Goal: Transaction & Acquisition: Download file/media

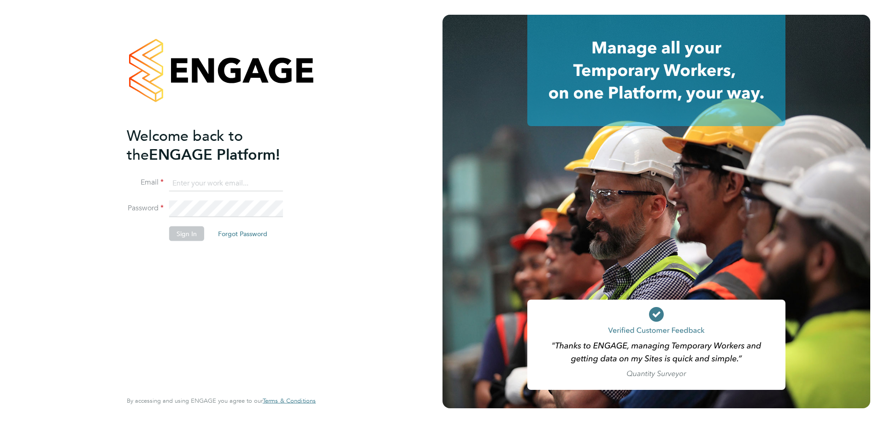
type input "[EMAIL_ADDRESS][DOMAIN_NAME]"
click at [176, 231] on button "Sign In" at bounding box center [186, 233] width 35 height 15
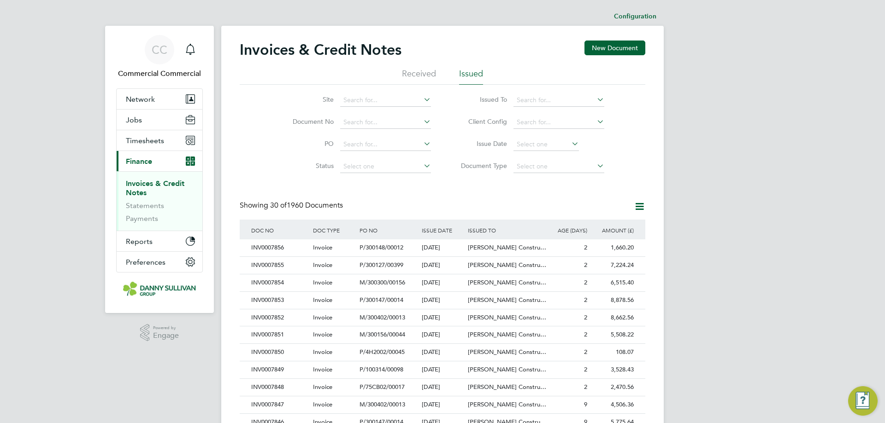
click at [479, 191] on div "Invoices & Credit Notes New Document Received Issued Site Document No PO Status…" at bounding box center [442, 411] width 405 height 741
click at [858, 395] on img "Open Resource Center, 2 new notifications" at bounding box center [862, 401] width 29 height 29
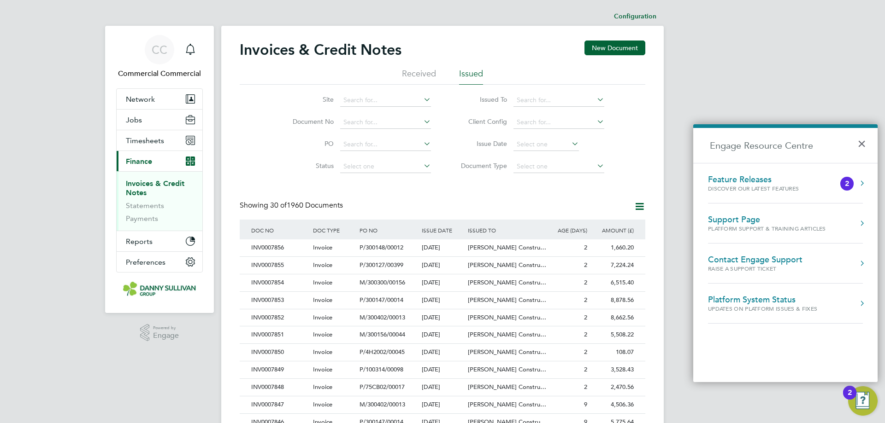
click at [851, 180] on div "2" at bounding box center [846, 184] width 13 height 14
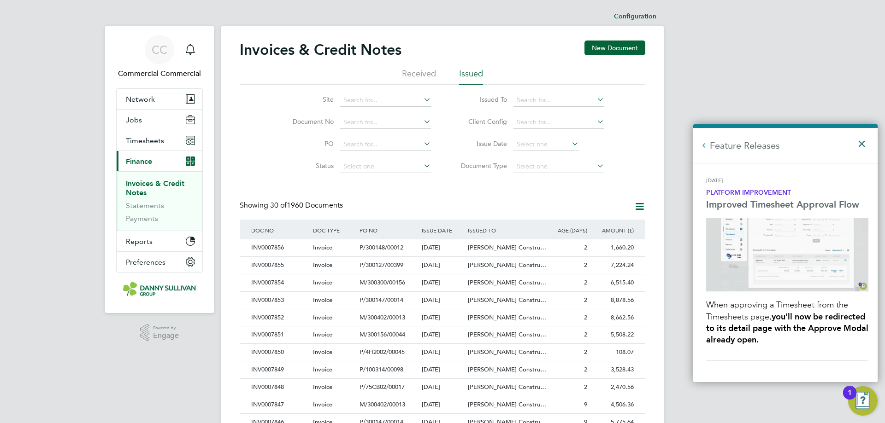
click at [864, 142] on button "×" at bounding box center [863, 141] width 13 height 20
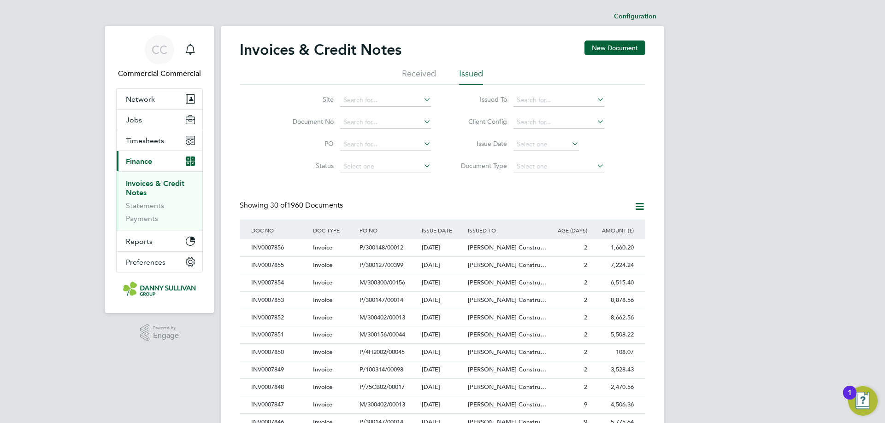
click at [864, 391] on img "Open Resource Center, 1 new notification" at bounding box center [862, 401] width 29 height 29
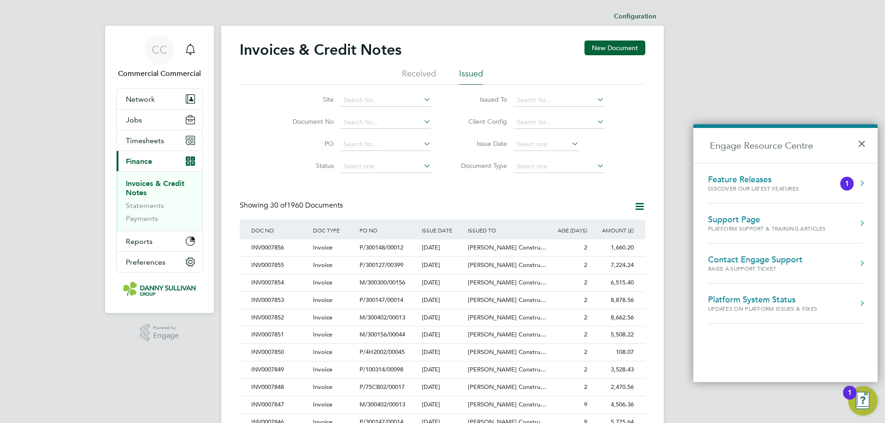
click at [831, 188] on div "Feature Releases Discover our latest features" at bounding box center [772, 184] width 128 height 18
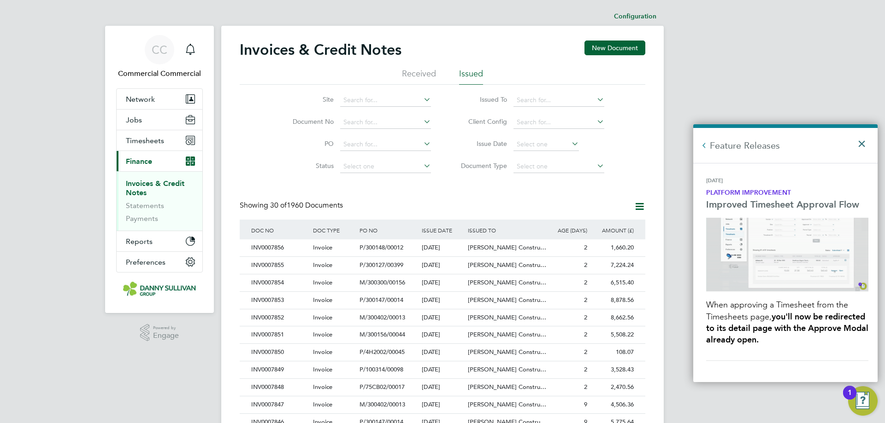
click at [861, 141] on button "×" at bounding box center [863, 141] width 13 height 20
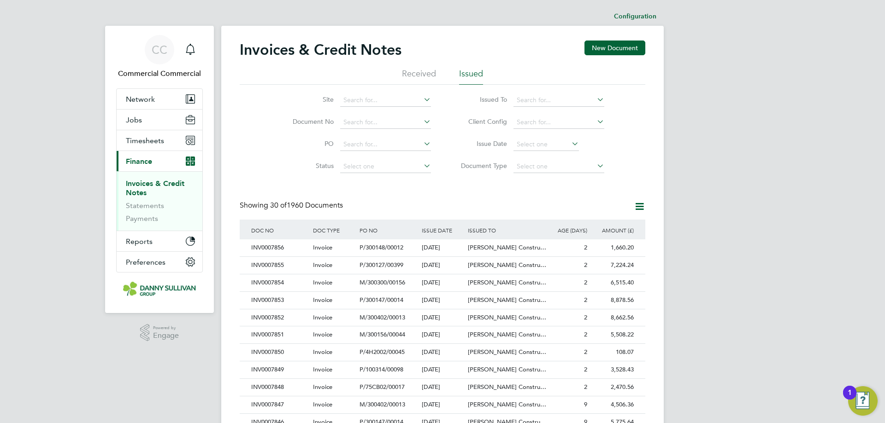
click at [567, 193] on div "Invoices & Credit Notes New Document Received Issued Site Document No PO Status…" at bounding box center [442, 411] width 405 height 741
click at [856, 392] on div "1" at bounding box center [849, 393] width 13 height 14
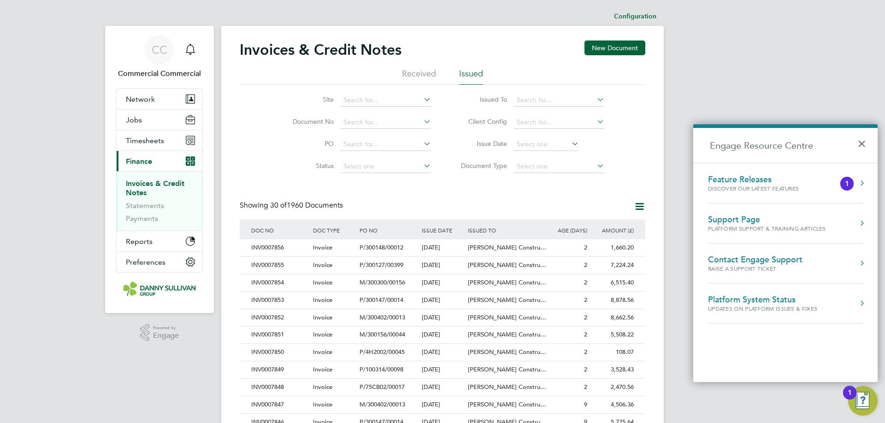
click at [867, 187] on ol "Feature Releases Discover our latest features 1 Support Page Platform Support &…" at bounding box center [785, 272] width 184 height 219
click at [855, 181] on div "Feature Releases Discover our latest features 1" at bounding box center [785, 184] width 155 height 18
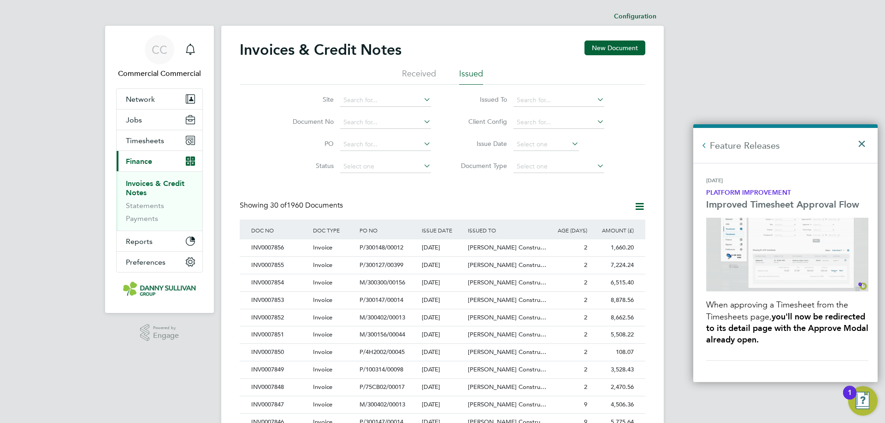
click at [860, 144] on button "×" at bounding box center [863, 141] width 13 height 20
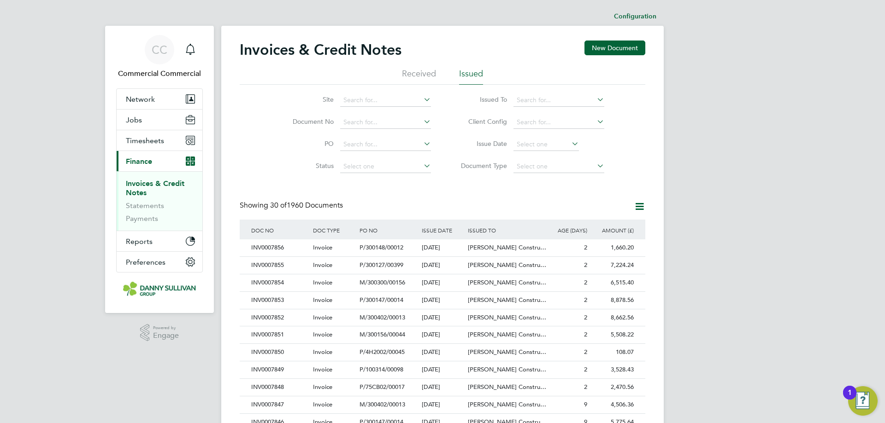
click at [863, 398] on img "Open Resource Center, 1 new notification" at bounding box center [862, 401] width 29 height 29
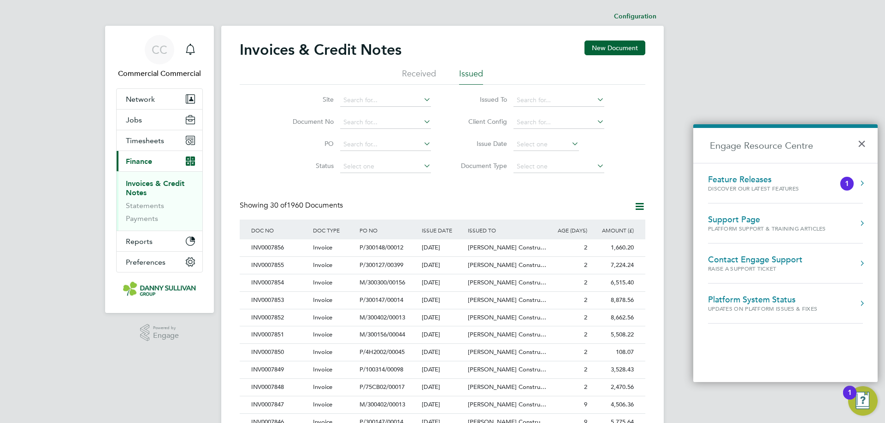
click at [827, 207] on li "Support Page Platform Support & Training Articles" at bounding box center [785, 224] width 155 height 40
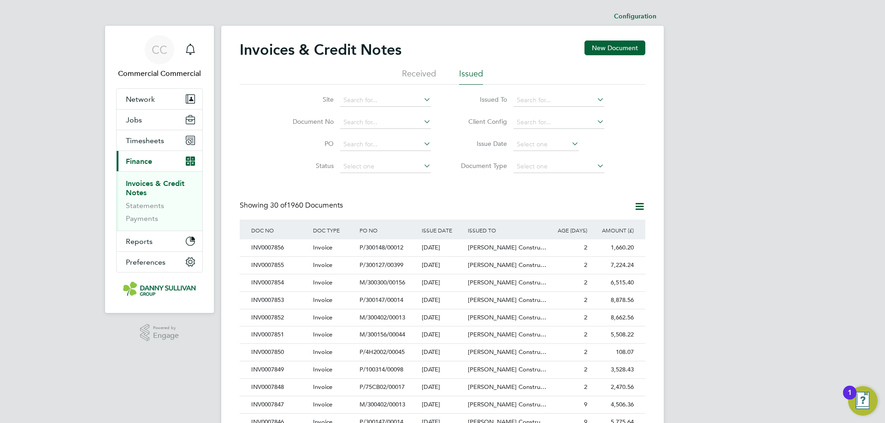
click at [862, 403] on img "Open Resource Center, 1 new notification" at bounding box center [862, 401] width 29 height 29
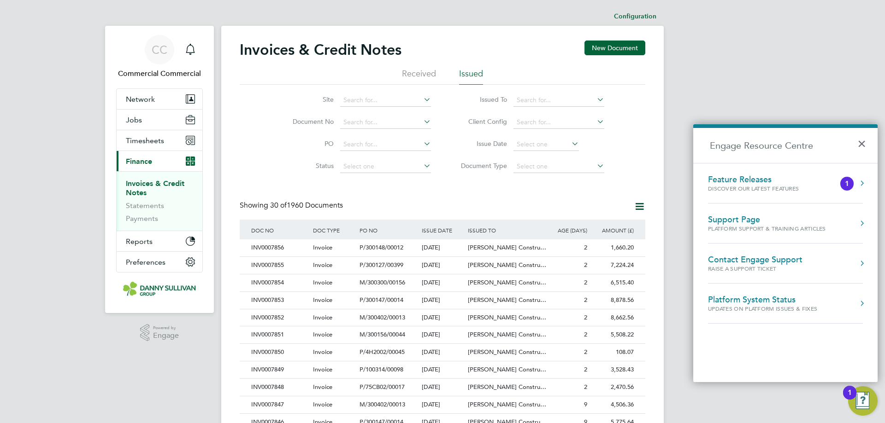
click at [851, 187] on div "1" at bounding box center [846, 184] width 13 height 14
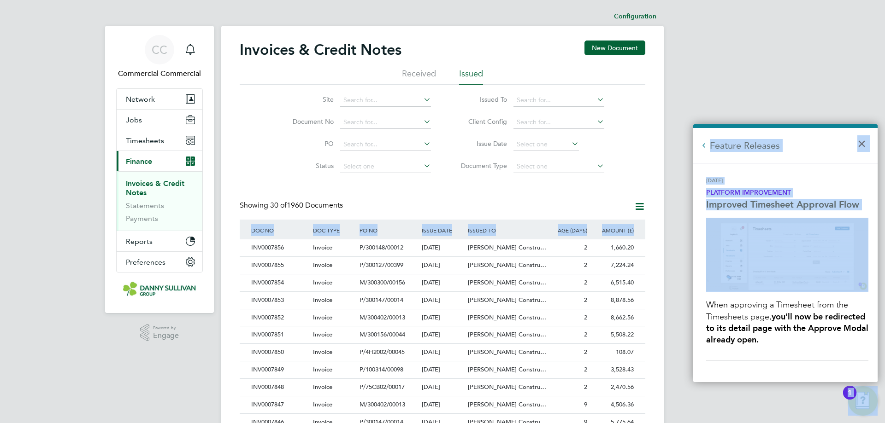
drag, startPoint x: 880, startPoint y: 182, endPoint x: 870, endPoint y: 284, distance: 102.7
click at [870, 284] on body "CC Commercial Commercial Notifications Applications: Network Team Members Busin…" at bounding box center [442, 412] width 885 height 824
click at [816, 177] on div "[DATE]" at bounding box center [787, 183] width 162 height 12
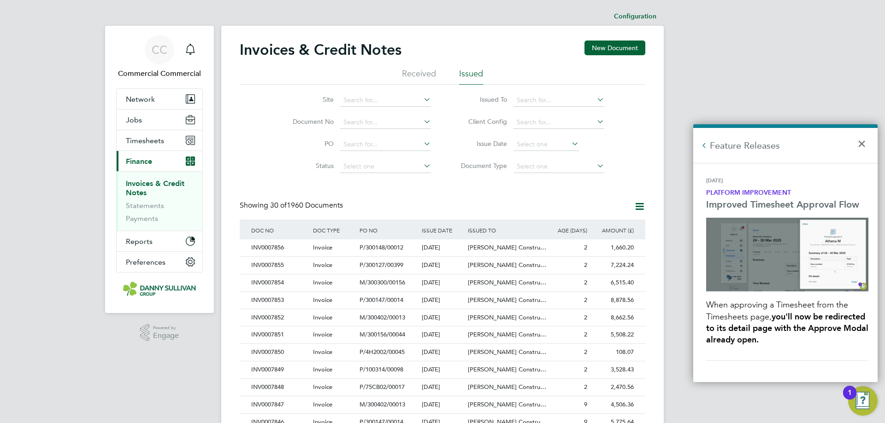
click at [820, 358] on div "[DATE] Platform Improvement Improved Timesheet Approval Flow When approving a T…" at bounding box center [787, 269] width 162 height 184
click at [757, 195] on strong "Platform Improvement" at bounding box center [748, 193] width 85 height 8
click at [865, 141] on button "×" at bounding box center [863, 141] width 13 height 20
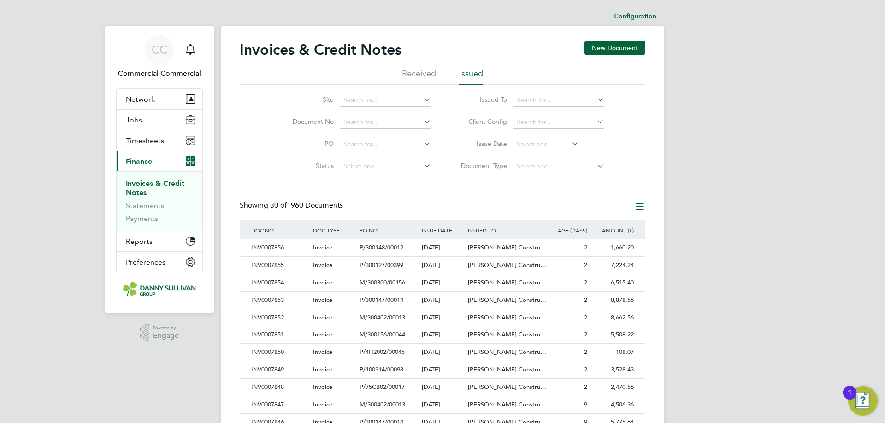
click at [434, 209] on div "Showing 30 of 1960 Documents" at bounding box center [442, 210] width 405 height 19
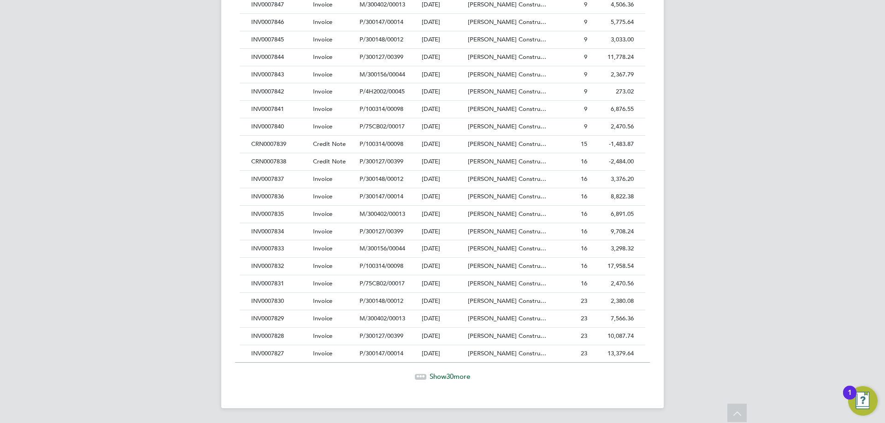
click at [444, 374] on span "Show 30 more" at bounding box center [449, 376] width 41 height 9
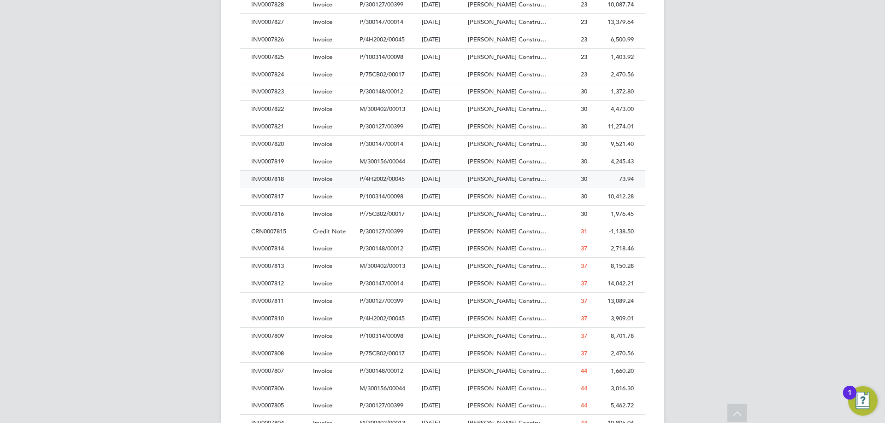
click at [290, 183] on div "INV0007818" at bounding box center [280, 179] width 62 height 17
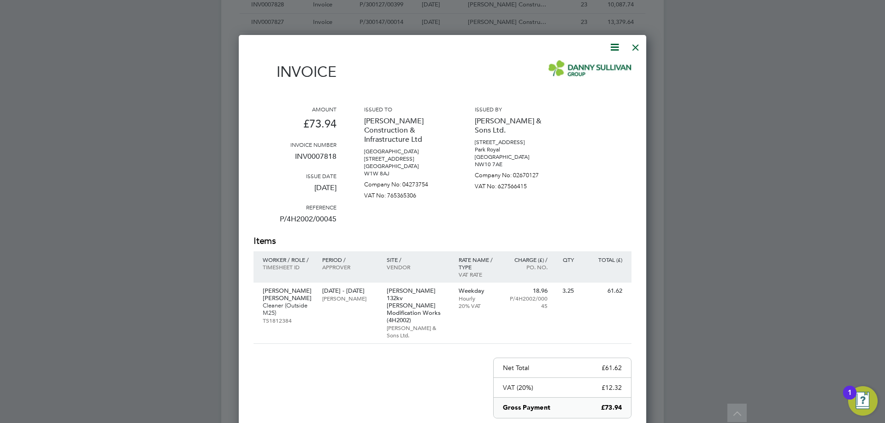
click at [613, 47] on icon at bounding box center [615, 47] width 12 height 12
click at [602, 67] on li "Download Invoice" at bounding box center [587, 69] width 64 height 13
click at [636, 46] on div at bounding box center [635, 45] width 17 height 17
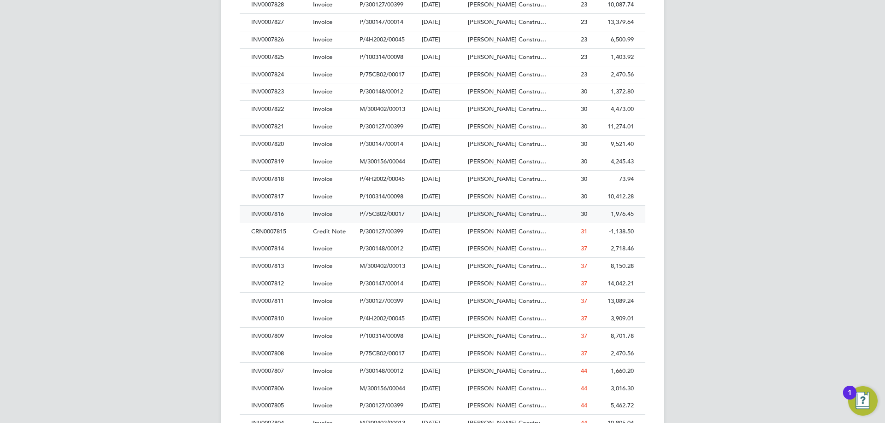
click at [289, 219] on div "INV0007816" at bounding box center [280, 214] width 62 height 17
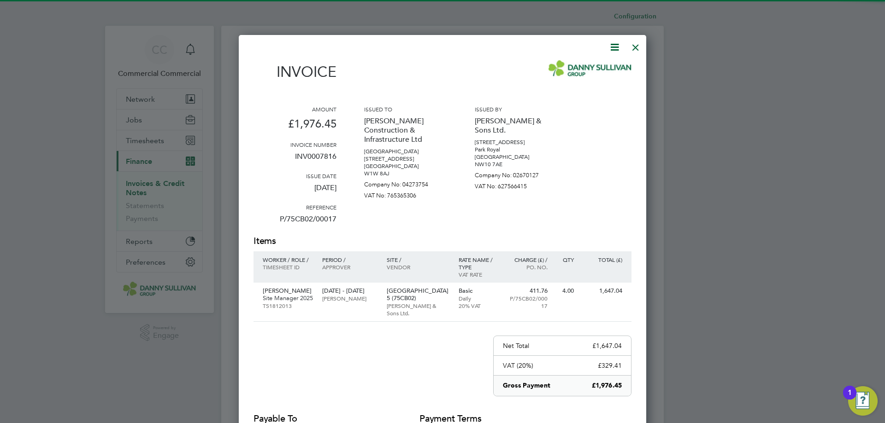
click at [610, 44] on icon at bounding box center [615, 47] width 12 height 12
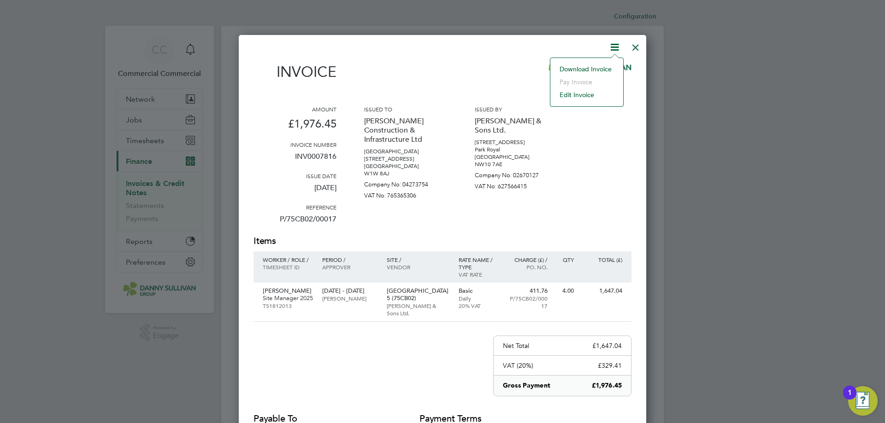
click at [558, 68] on li "Download Invoice" at bounding box center [587, 69] width 64 height 13
click at [636, 47] on div at bounding box center [635, 45] width 17 height 17
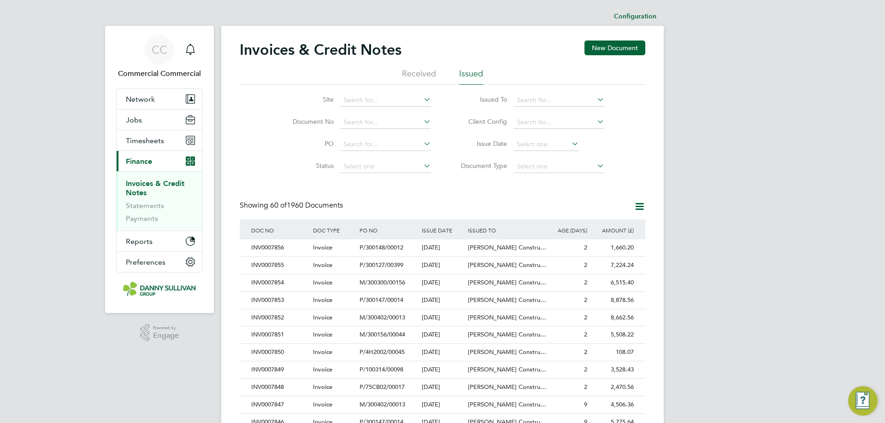
click at [567, 42] on div "Invoices & Credit Notes New Document" at bounding box center [442, 55] width 405 height 28
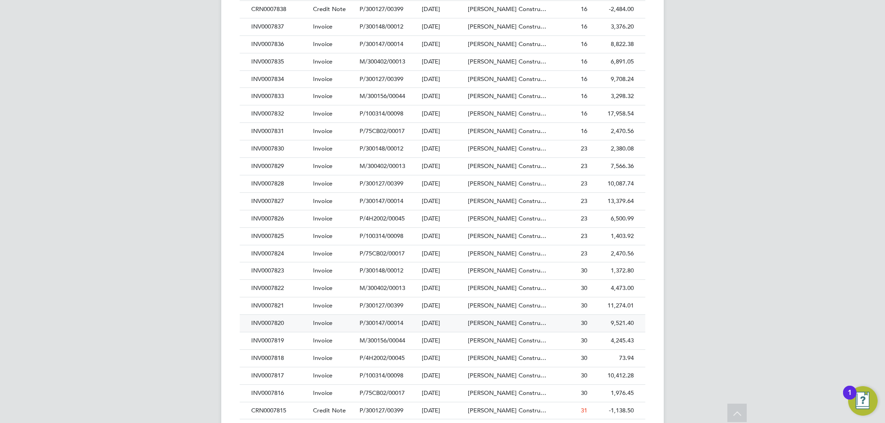
click at [277, 327] on div "INV0007820" at bounding box center [280, 323] width 62 height 17
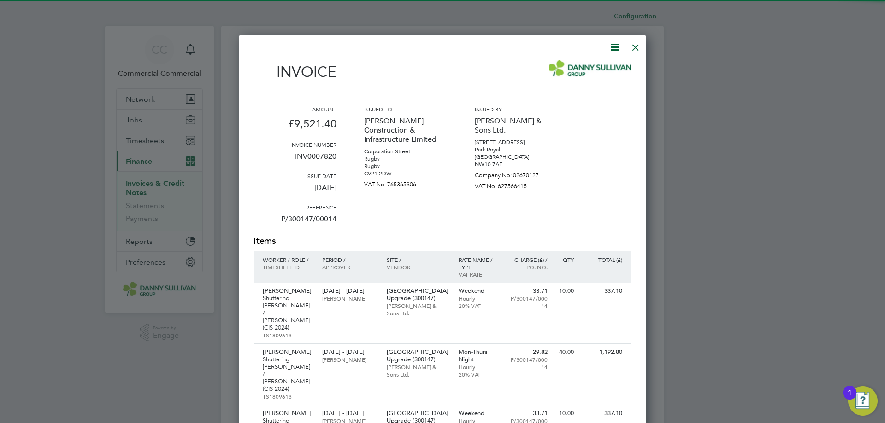
click at [613, 47] on icon at bounding box center [615, 47] width 12 height 12
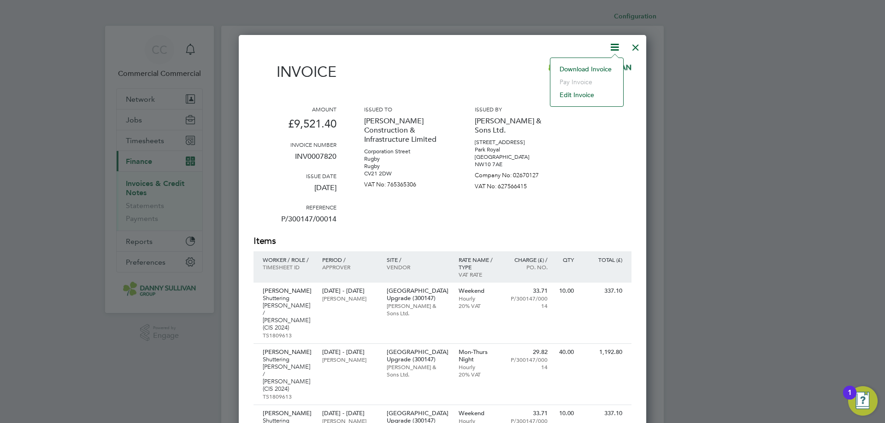
click at [585, 65] on li "Download Invoice" at bounding box center [587, 69] width 64 height 13
click at [635, 47] on div at bounding box center [635, 45] width 17 height 17
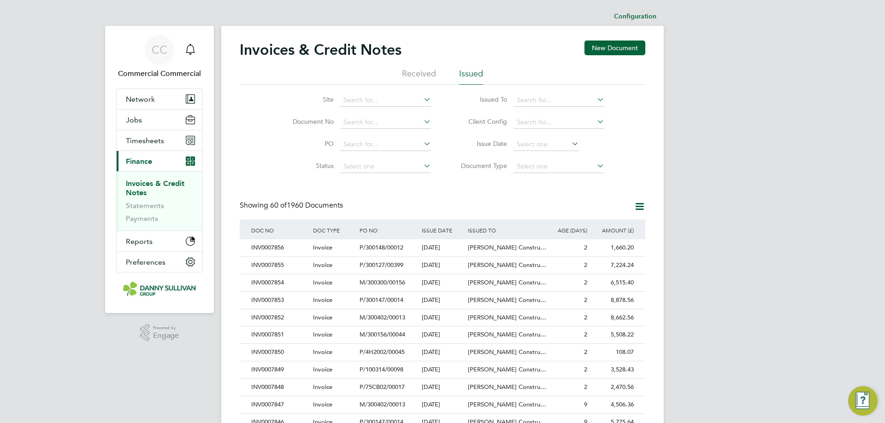
click at [503, 45] on div "Invoices & Credit Notes New Document" at bounding box center [442, 55] width 405 height 28
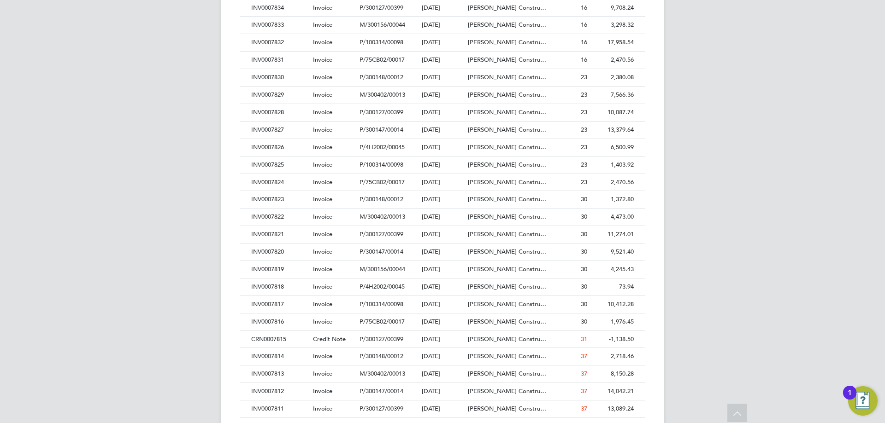
scroll to position [627, 0]
click at [270, 266] on div "INV0007819" at bounding box center [280, 267] width 62 height 17
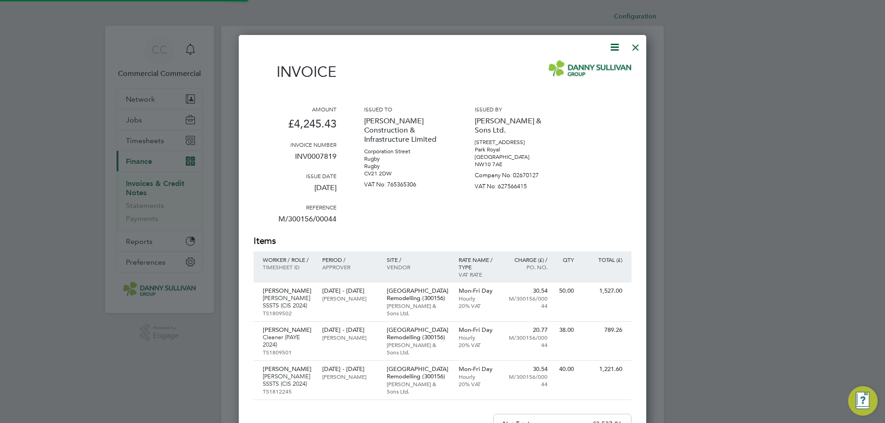
scroll to position [573, 408]
click at [616, 48] on icon at bounding box center [615, 47] width 12 height 12
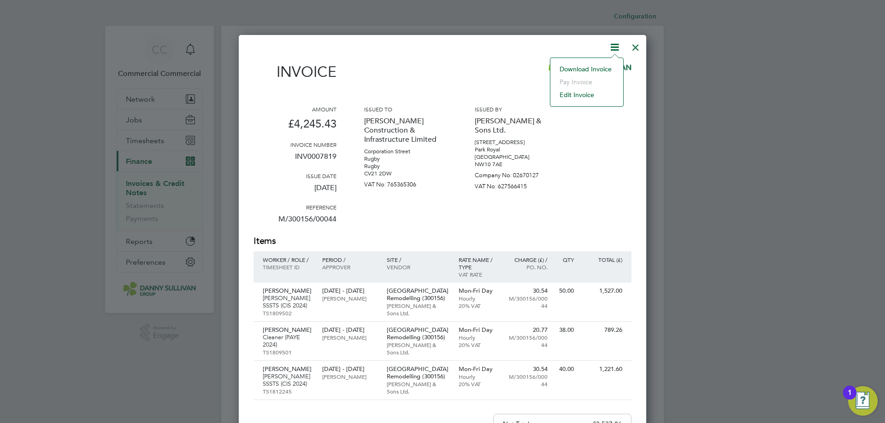
click at [593, 64] on li "Download Invoice" at bounding box center [587, 69] width 64 height 13
click at [632, 40] on div at bounding box center [635, 45] width 17 height 17
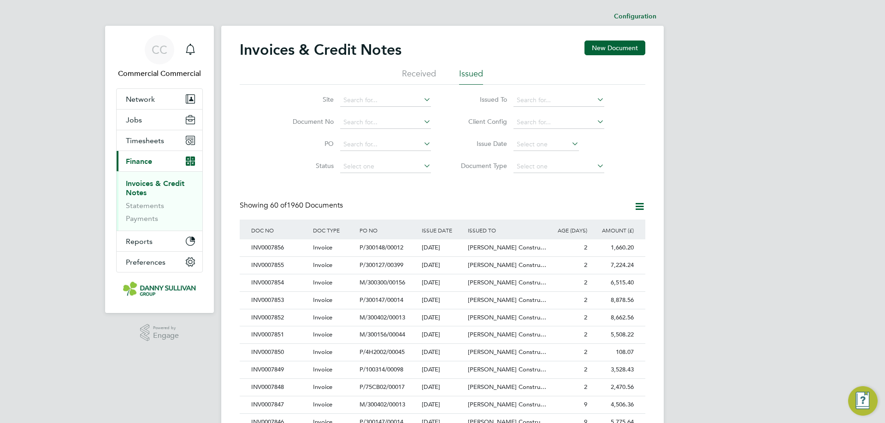
click at [463, 46] on div "Invoices & Credit Notes New Document" at bounding box center [442, 55] width 405 height 28
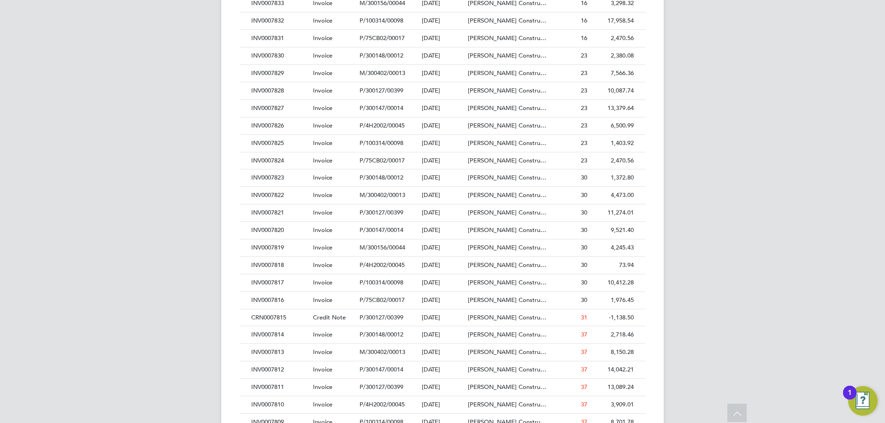
scroll to position [682, 0]
click at [284, 178] on div "INV0007821" at bounding box center [280, 177] width 62 height 17
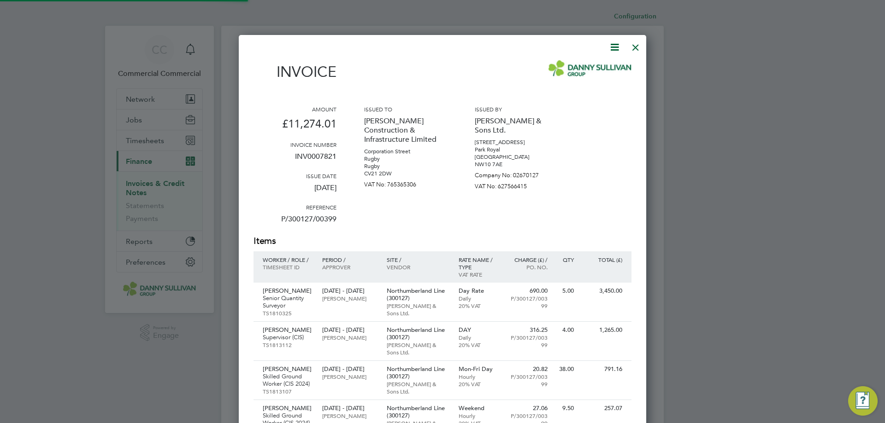
scroll to position [722, 408]
click at [613, 49] on icon at bounding box center [615, 47] width 12 height 12
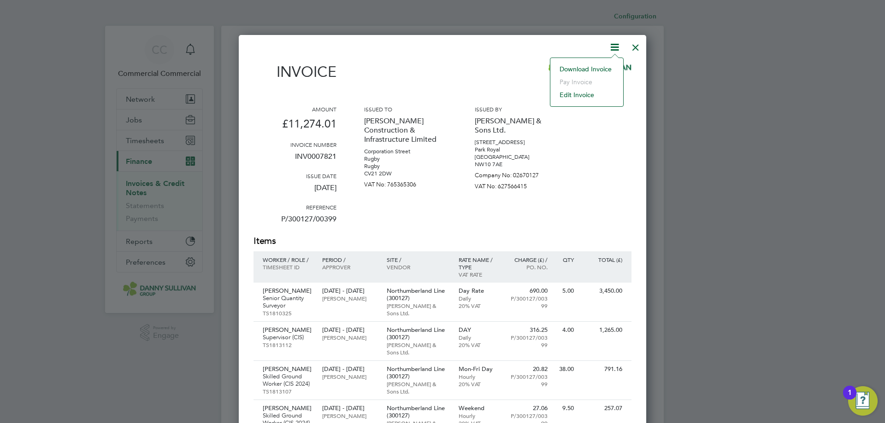
click at [575, 65] on li "Download Invoice" at bounding box center [587, 69] width 64 height 13
click at [633, 49] on div at bounding box center [635, 45] width 17 height 17
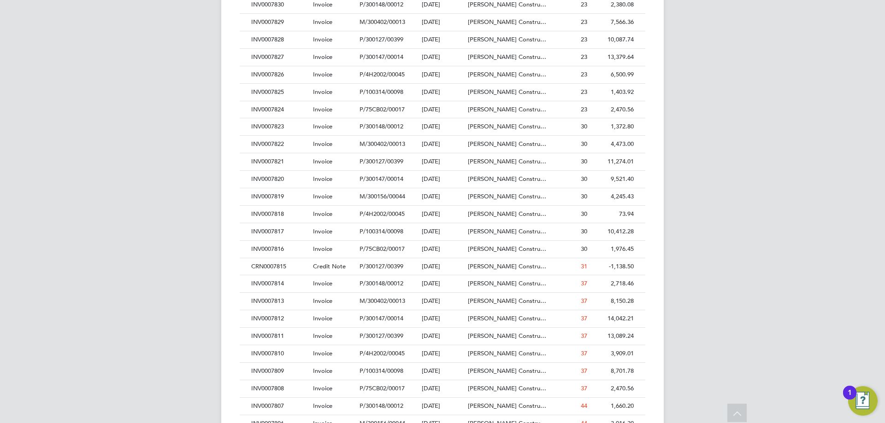
scroll to position [719, 0]
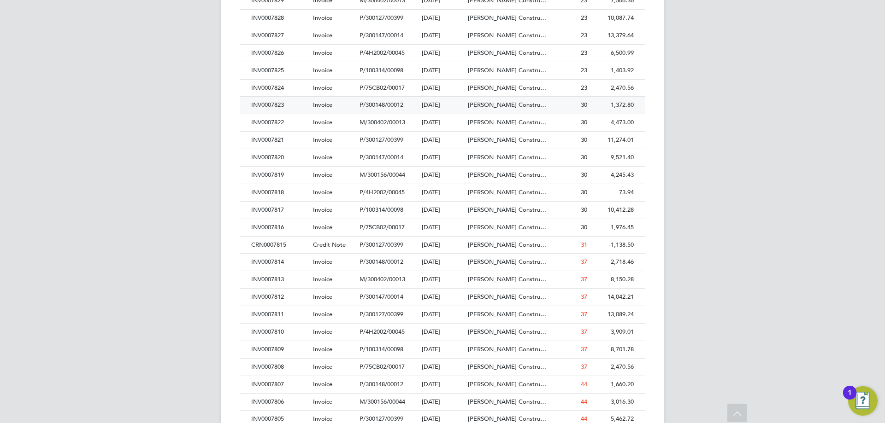
click at [286, 107] on div "INV0007823" at bounding box center [280, 105] width 62 height 17
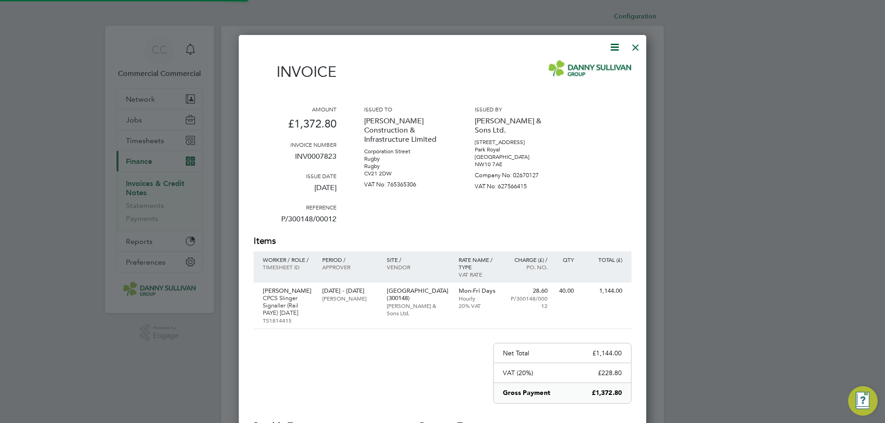
scroll to position [494, 408]
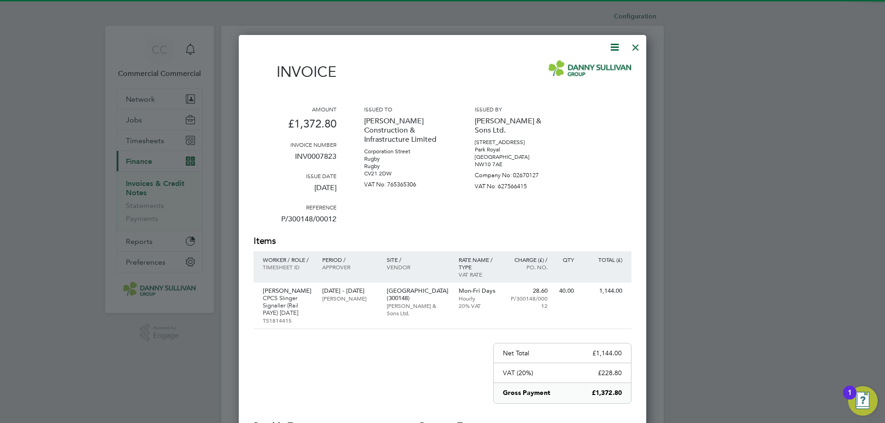
click at [610, 47] on icon at bounding box center [615, 47] width 12 height 12
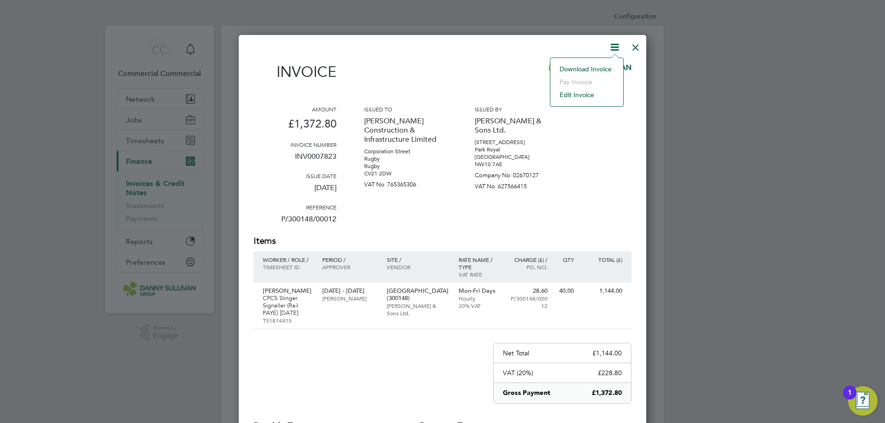
click at [583, 67] on li "Download Invoice" at bounding box center [587, 69] width 64 height 13
click at [638, 51] on div at bounding box center [635, 45] width 17 height 17
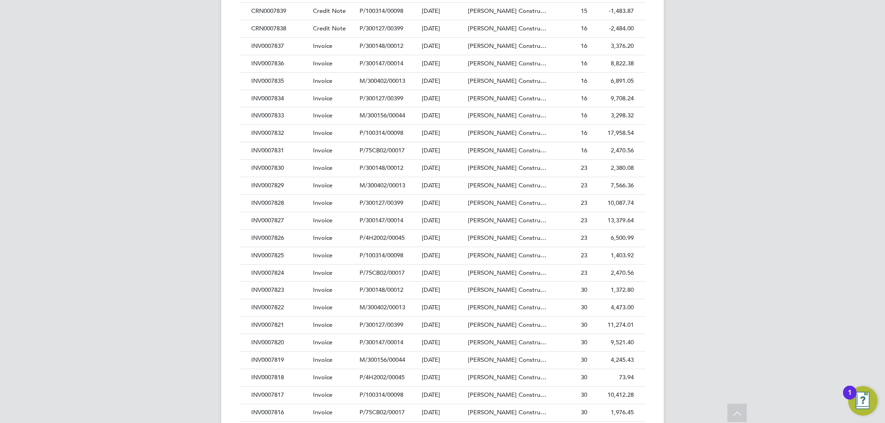
scroll to position [553, 0]
click at [279, 287] on div "INV0007822" at bounding box center [280, 288] width 62 height 17
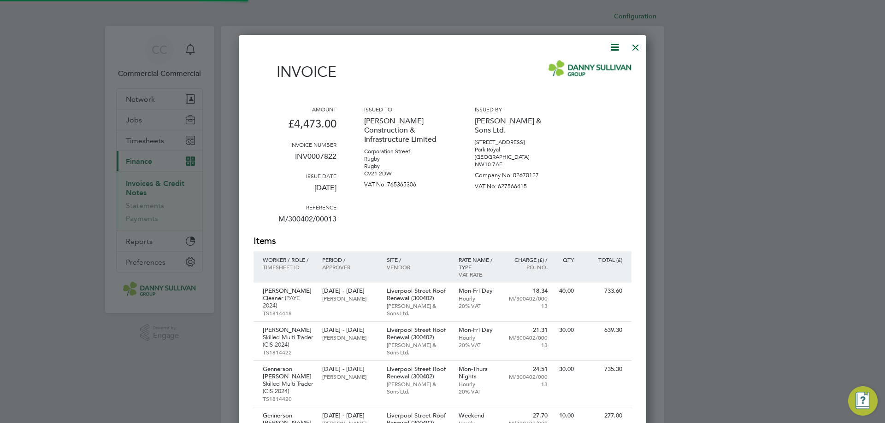
scroll to position [712, 408]
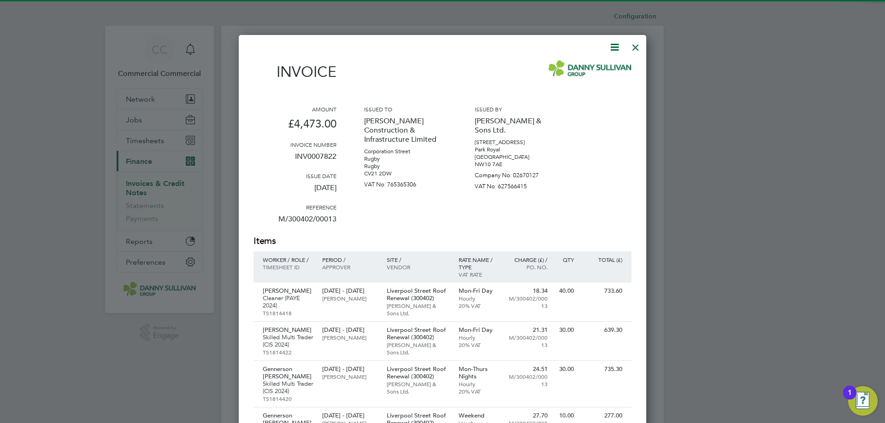
click at [616, 48] on icon at bounding box center [615, 47] width 12 height 12
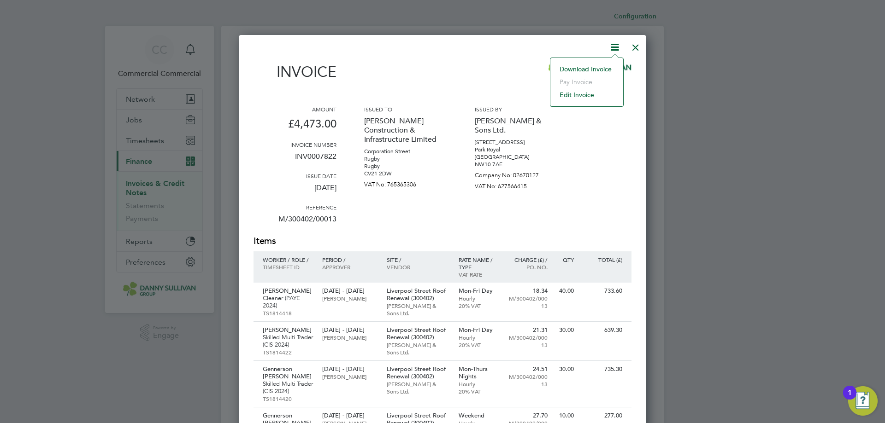
click at [585, 66] on li "Download Invoice" at bounding box center [587, 69] width 64 height 13
click at [634, 43] on div at bounding box center [635, 45] width 17 height 17
